Goal: Task Accomplishment & Management: Complete application form

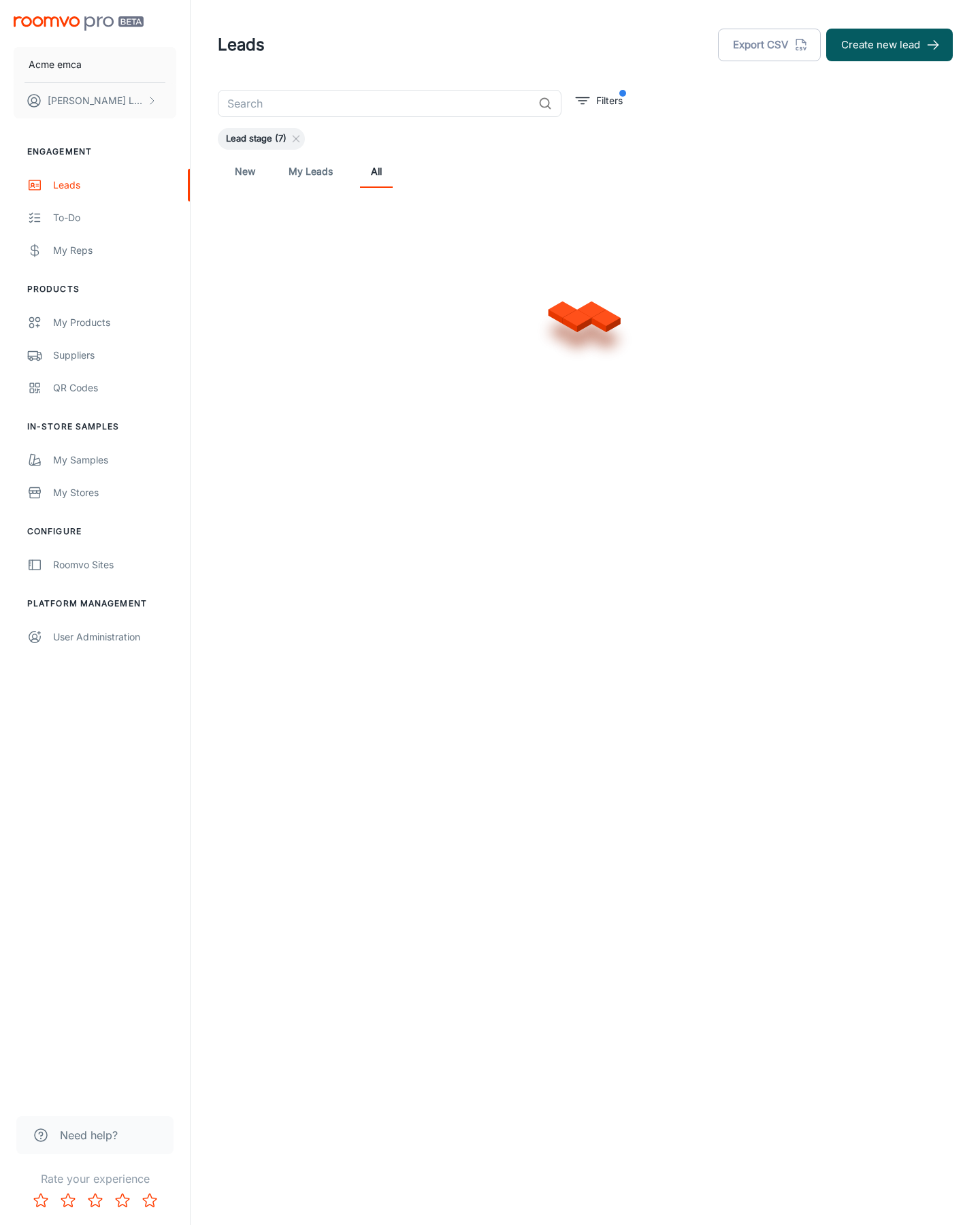
click at [889, 45] on button "Create new lead" at bounding box center [889, 45] width 127 height 33
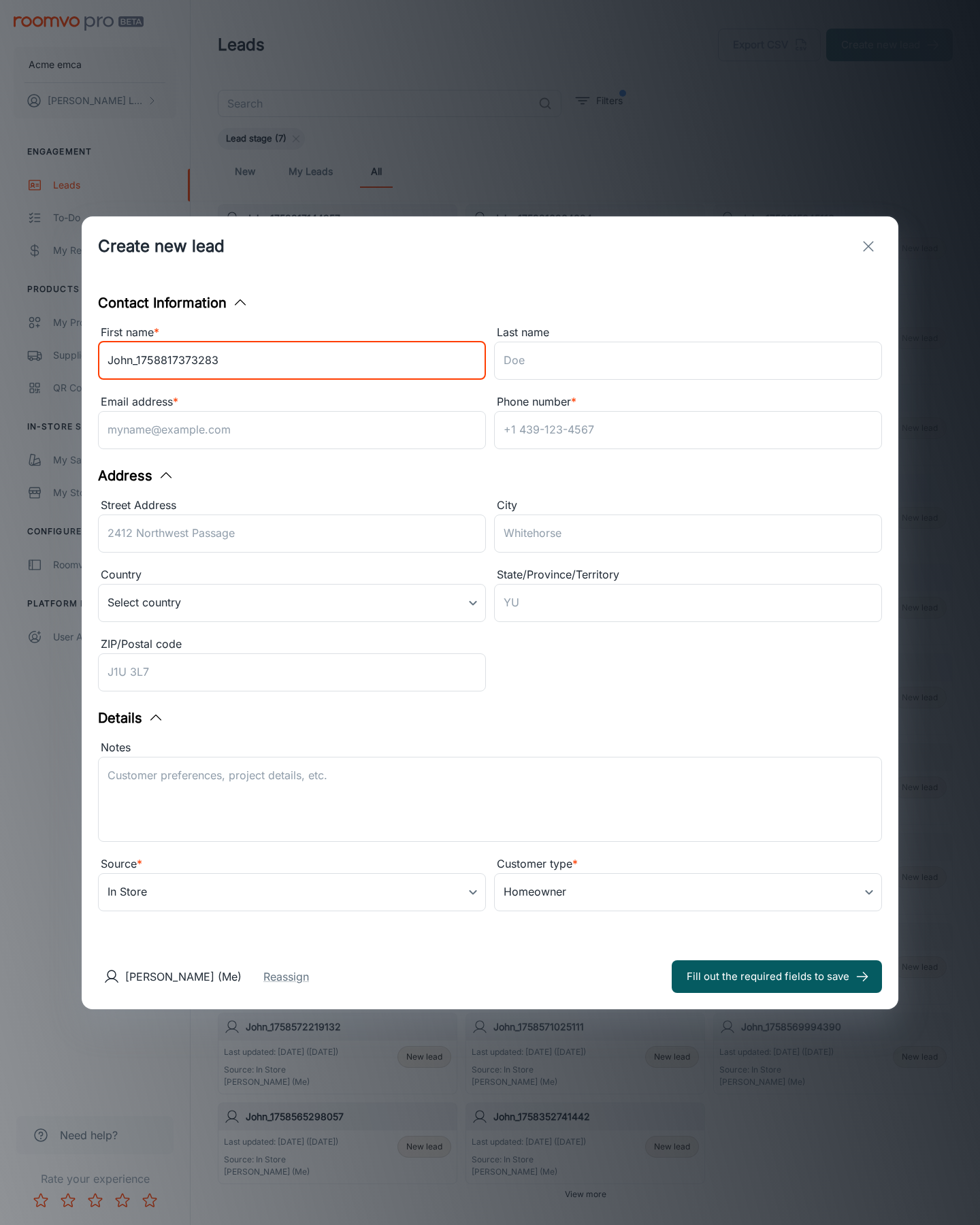
type input "John_1758817373283"
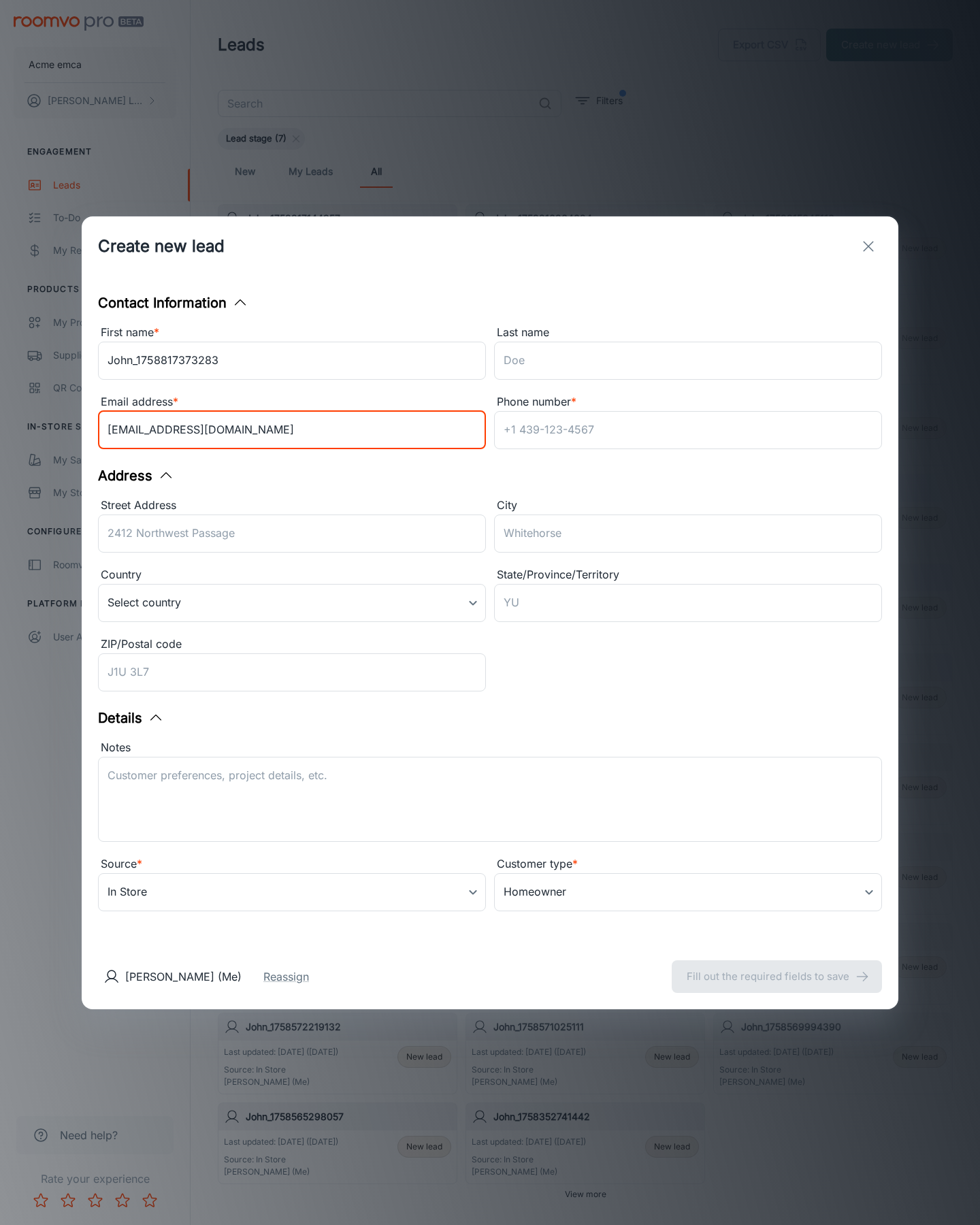
type input "[EMAIL_ADDRESS][DOMAIN_NAME]"
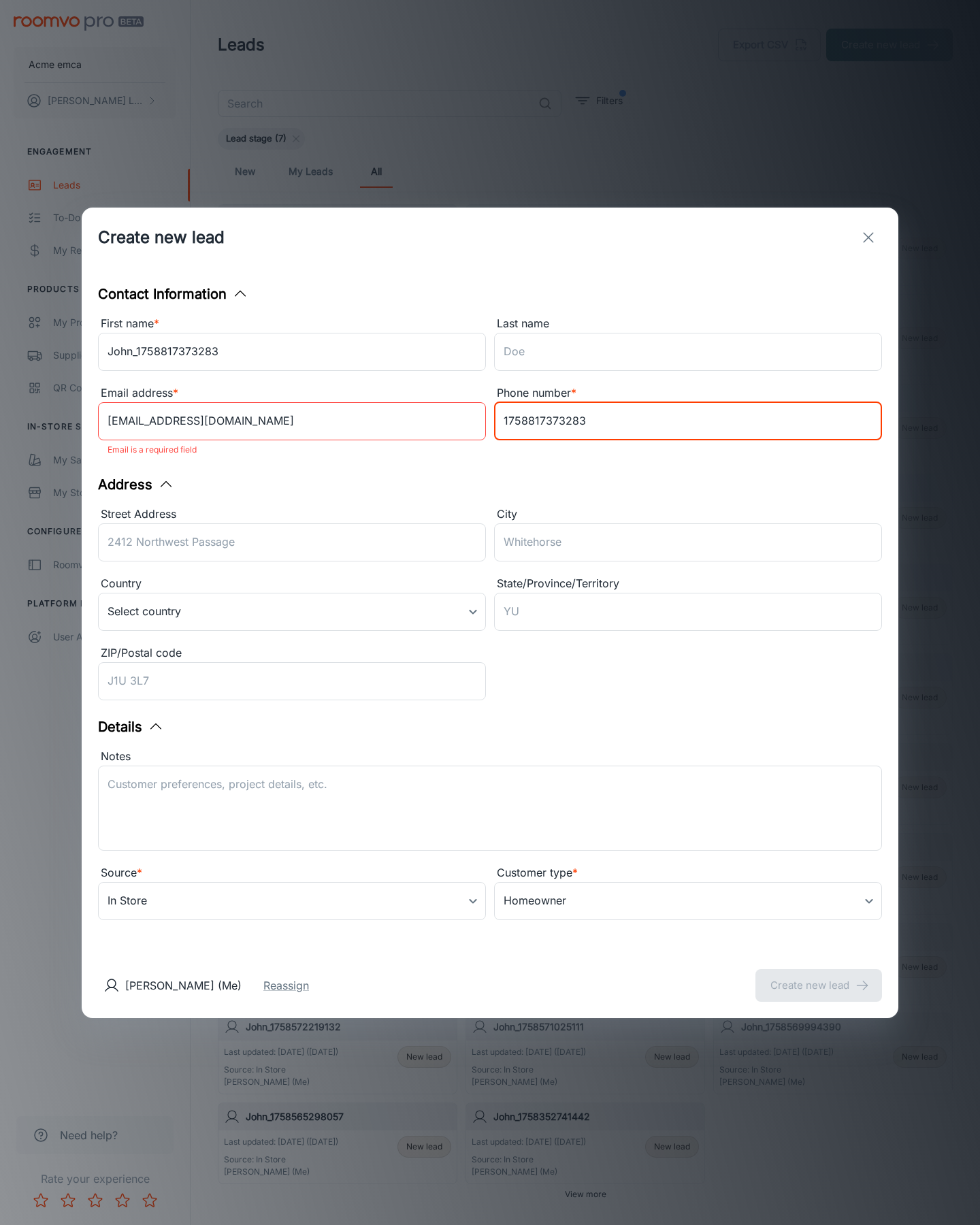
type input "1758817373283"
click at [819, 976] on button "Create new lead" at bounding box center [819, 985] width 127 height 33
